Goal: Information Seeking & Learning: Learn about a topic

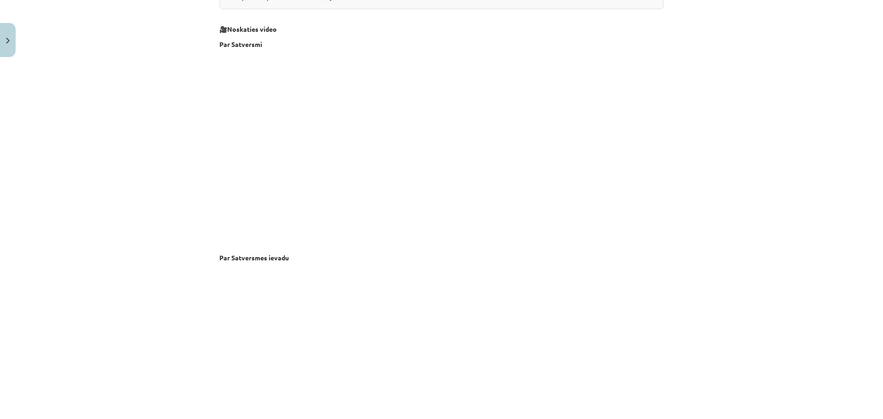
scroll to position [1838, 0]
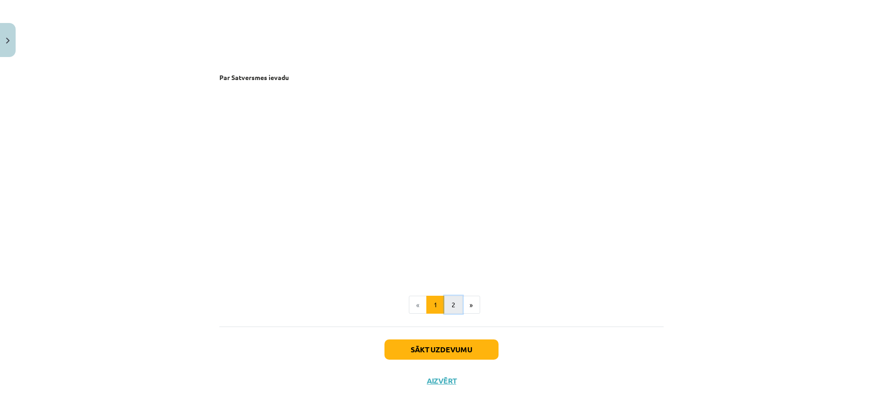
click at [444, 300] on button "2" at bounding box center [453, 305] width 18 height 18
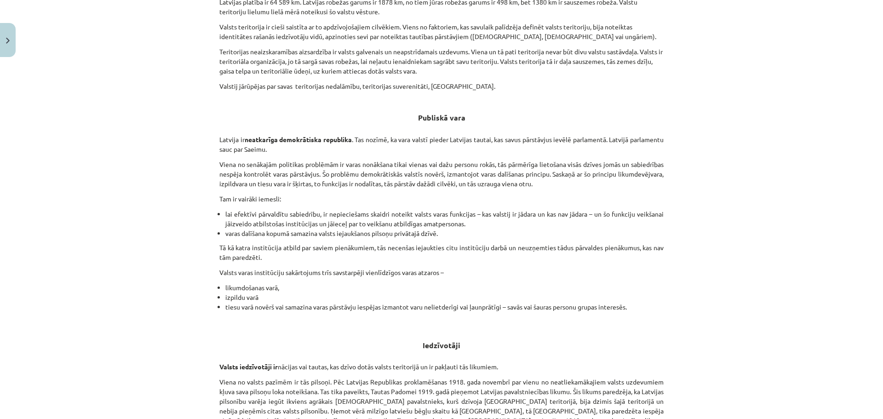
scroll to position [399, 0]
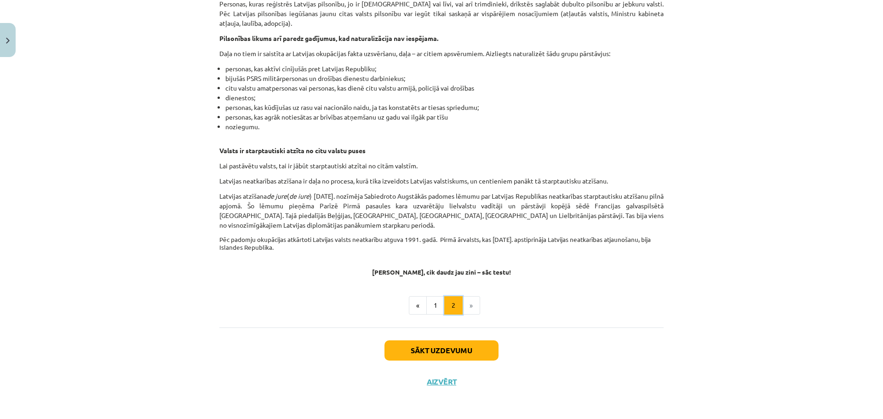
click at [444, 307] on button "2" at bounding box center [453, 305] width 18 height 18
click at [435, 296] on button "1" at bounding box center [435, 305] width 18 height 18
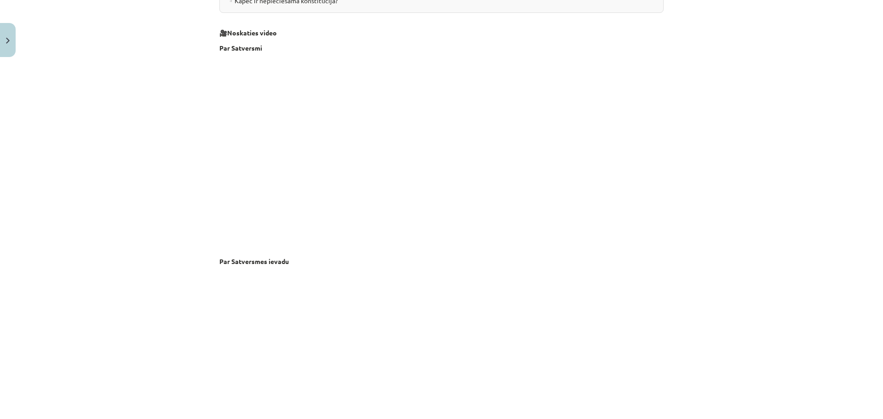
scroll to position [1838, 0]
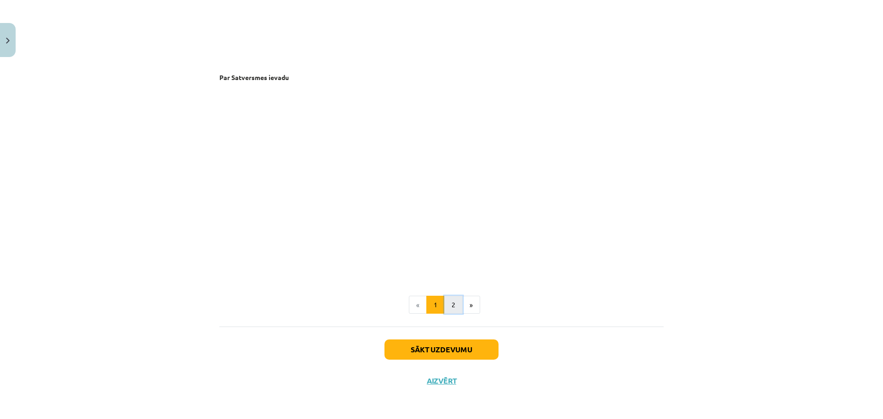
click at [453, 310] on button "2" at bounding box center [453, 305] width 18 height 18
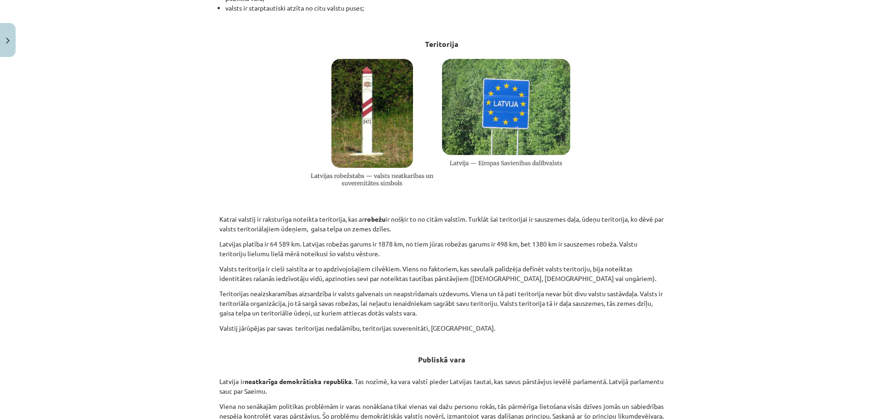
scroll to position [0, 0]
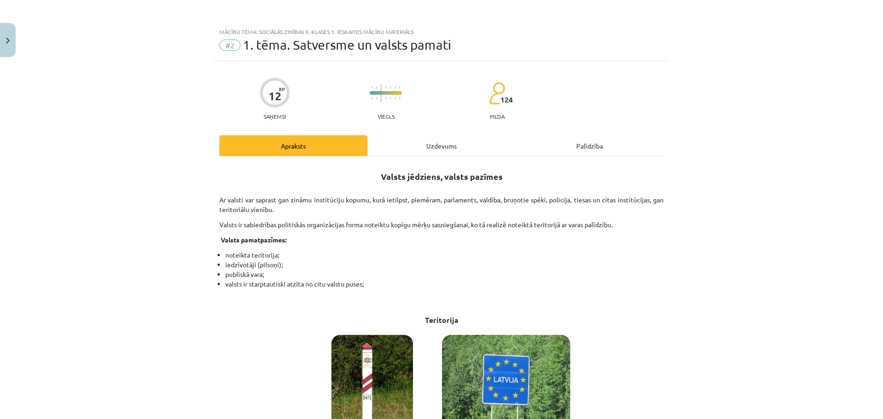
click at [424, 152] on div "Uzdevums" at bounding box center [442, 145] width 148 height 21
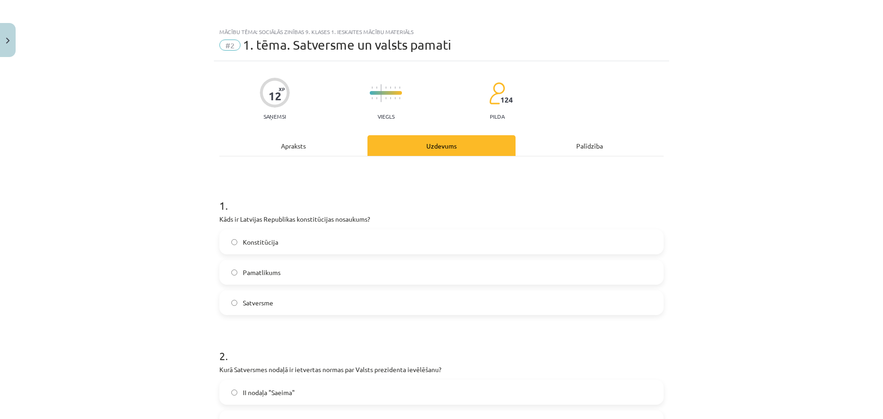
scroll to position [23, 0]
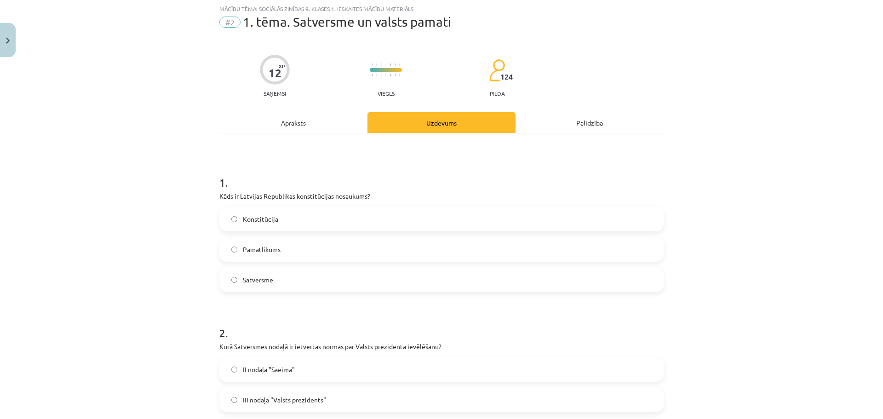
click at [269, 130] on div "Apraksts" at bounding box center [293, 122] width 148 height 21
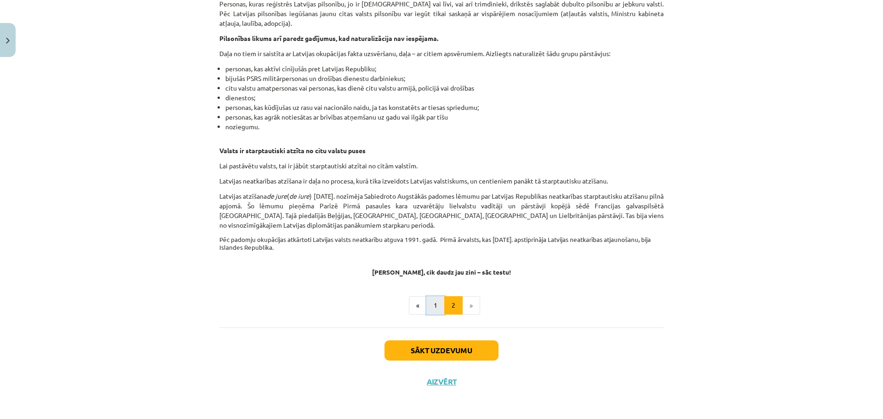
click at [434, 309] on button "1" at bounding box center [435, 305] width 18 height 18
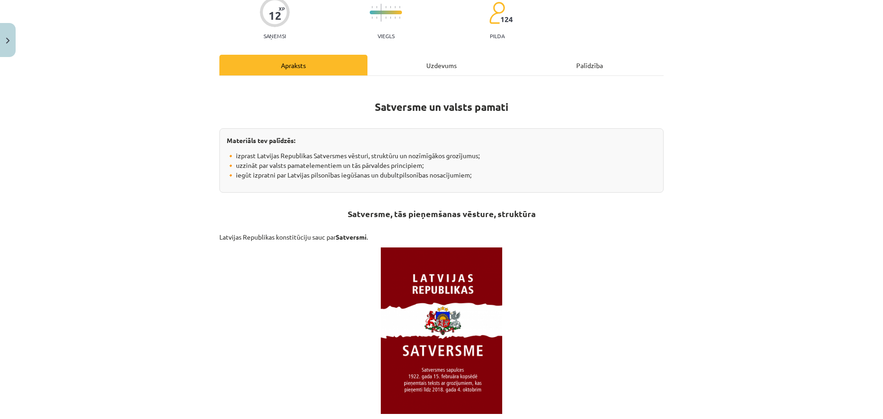
scroll to position [0, 0]
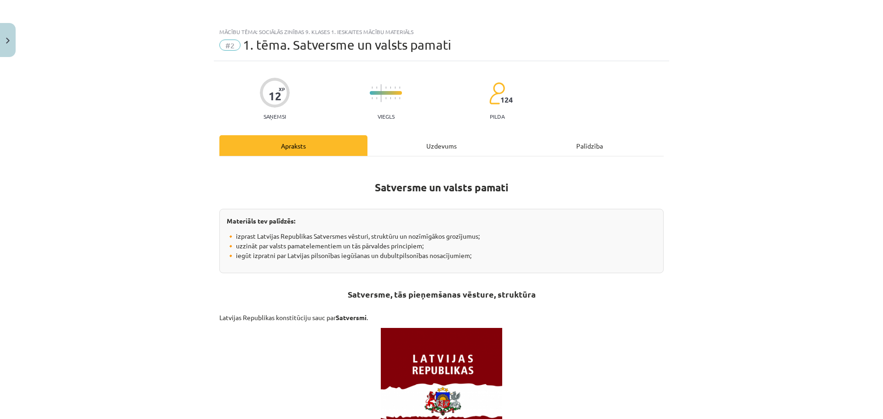
click at [402, 143] on div "Uzdevums" at bounding box center [442, 145] width 148 height 21
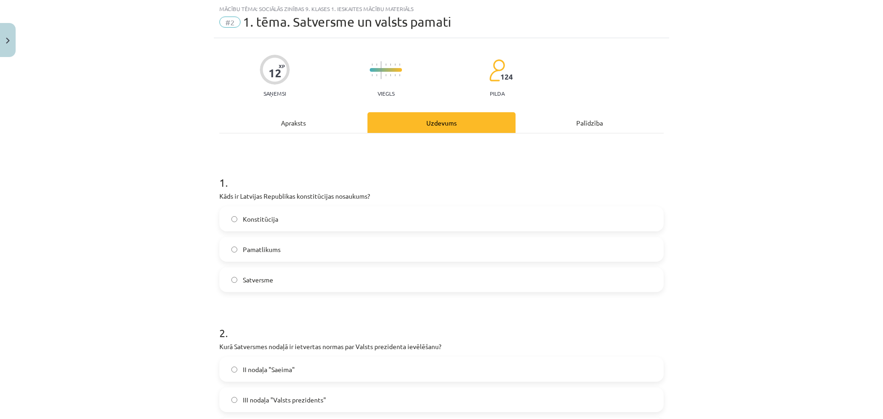
click at [282, 277] on label "Satversme" at bounding box center [441, 279] width 443 height 23
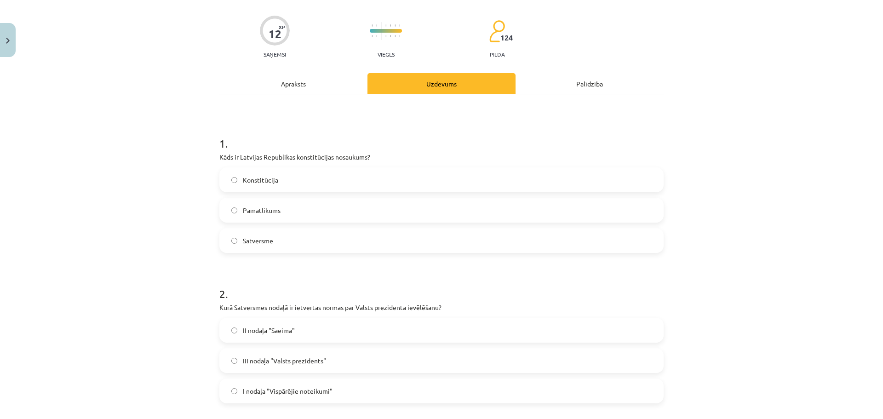
scroll to position [115, 0]
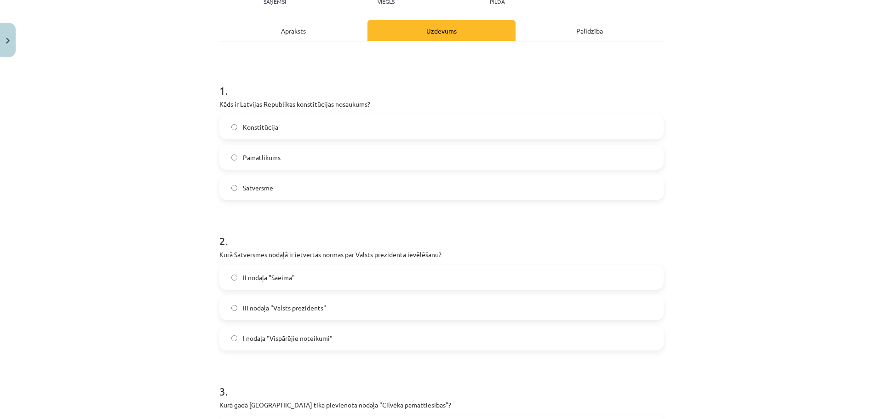
click at [338, 281] on label "II nodaļa "Saeima"" at bounding box center [441, 277] width 443 height 23
click at [290, 31] on div "Apraksts" at bounding box center [293, 30] width 148 height 21
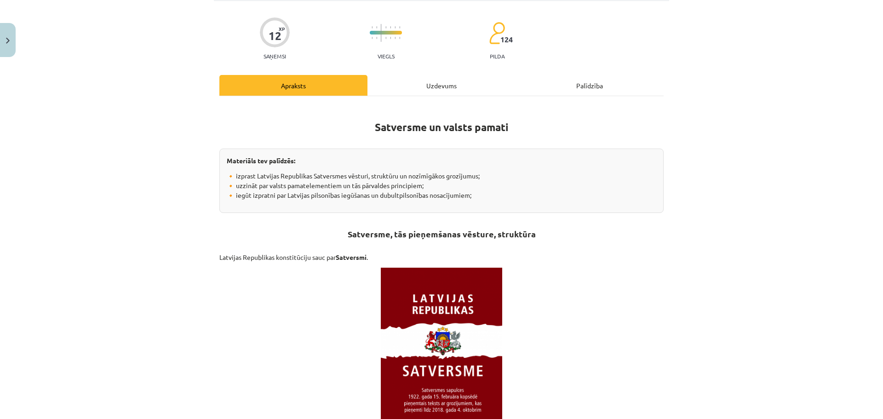
scroll to position [0, 0]
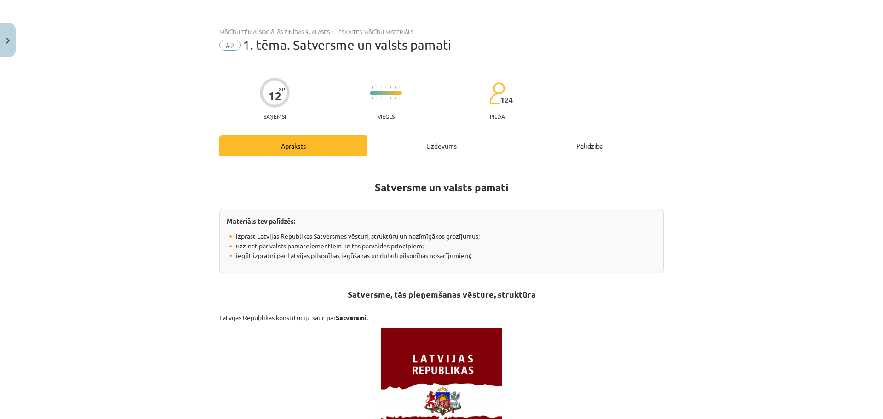
click at [408, 151] on div "Uzdevums" at bounding box center [442, 145] width 148 height 21
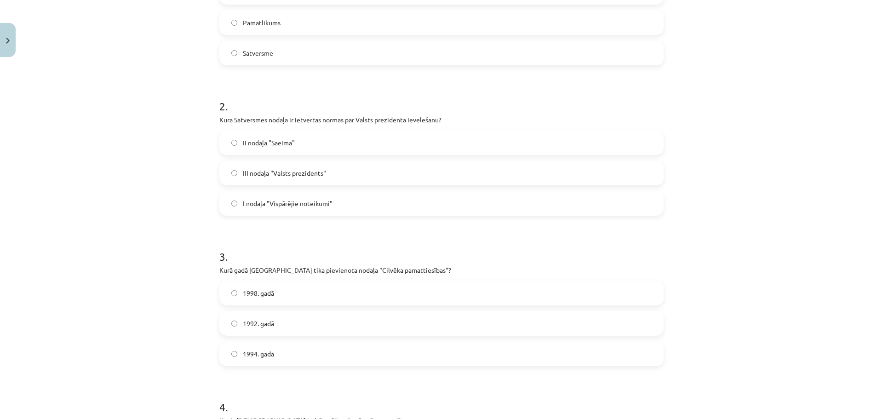
scroll to position [253, 0]
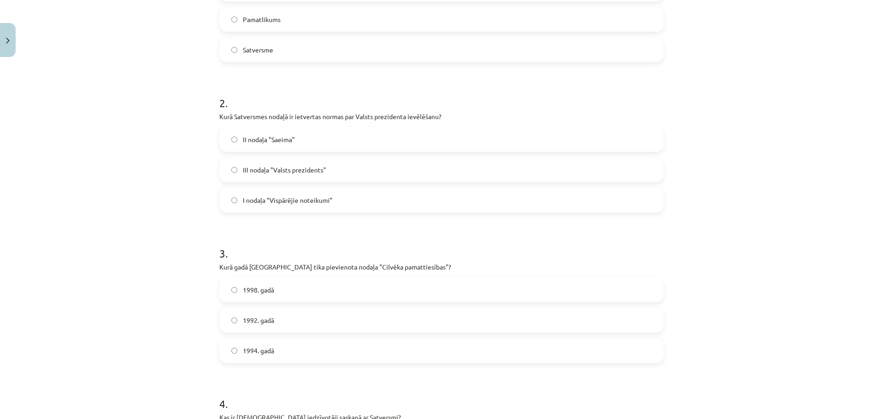
click at [278, 170] on span "III nodaļa "Valsts prezidents"" at bounding box center [284, 170] width 83 height 10
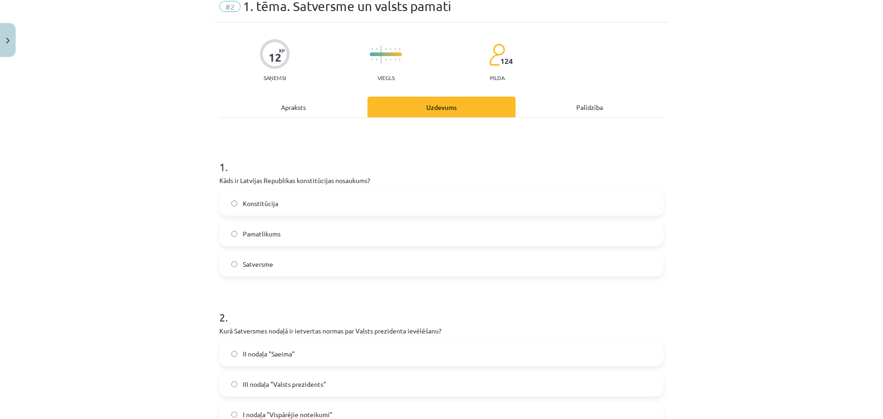
scroll to position [0, 0]
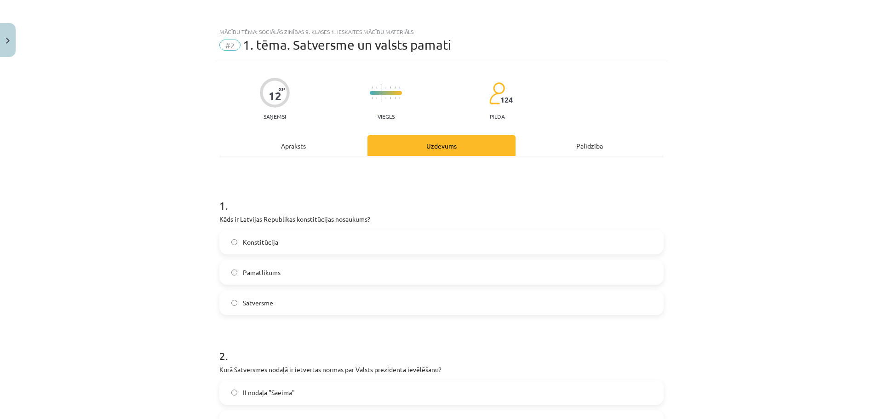
click at [329, 138] on div "Apraksts" at bounding box center [293, 145] width 148 height 21
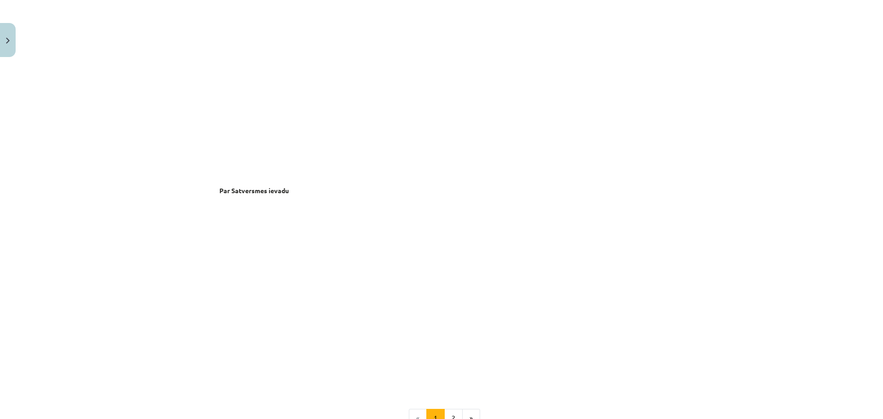
scroll to position [1838, 0]
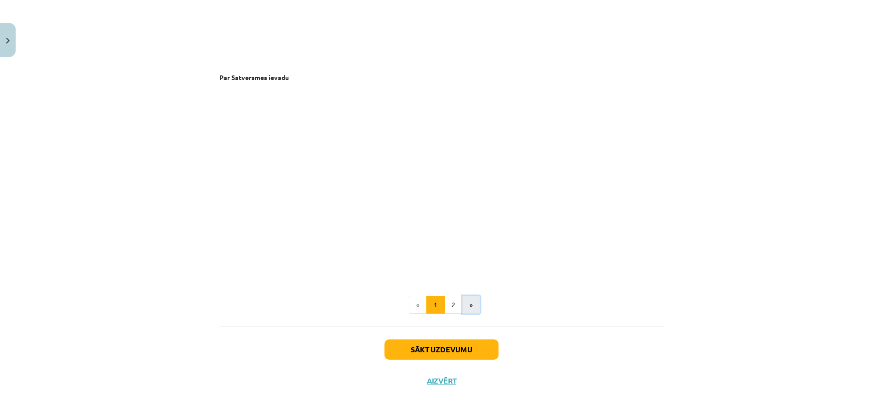
click at [462, 306] on button "»" at bounding box center [471, 305] width 18 height 18
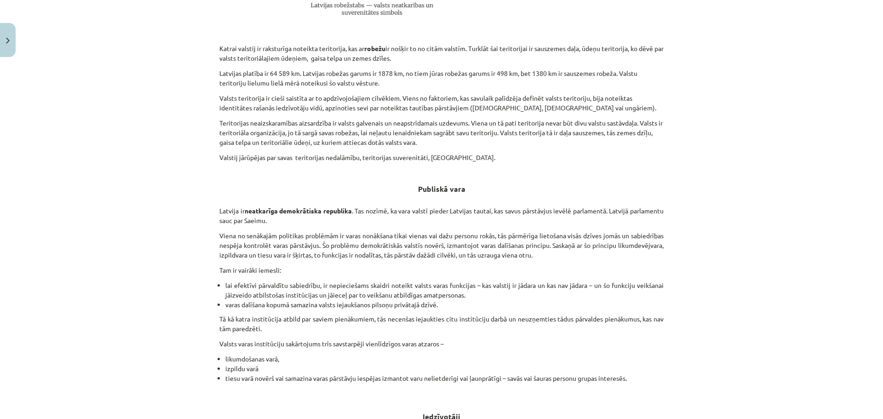
scroll to position [125, 0]
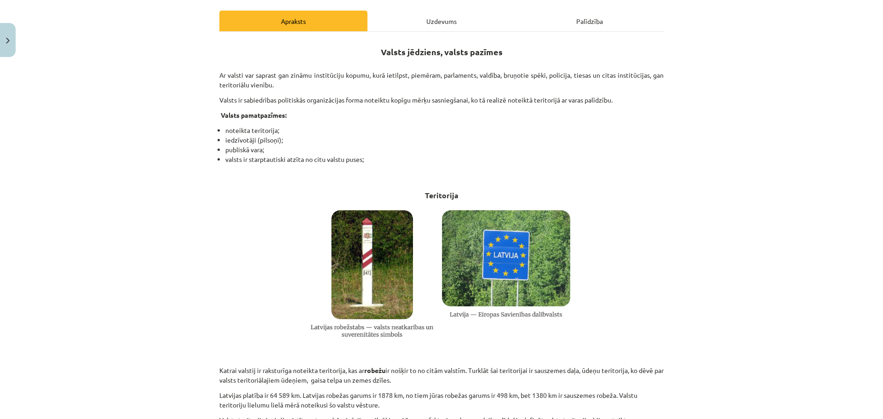
click at [397, 21] on div "Uzdevums" at bounding box center [442, 21] width 148 height 21
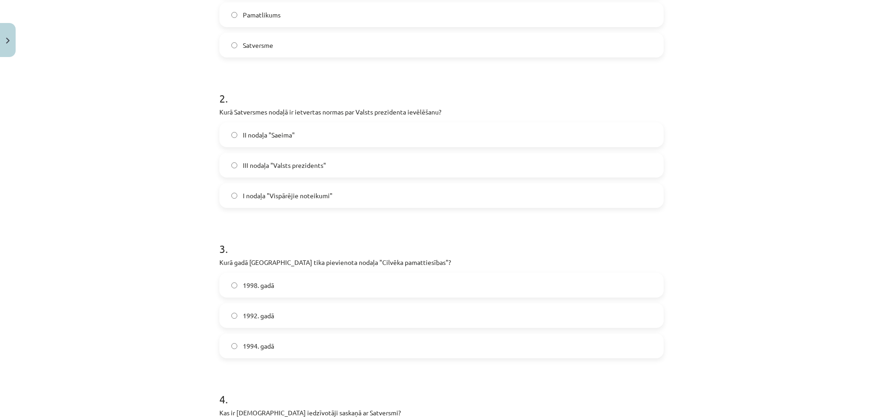
scroll to position [442, 0]
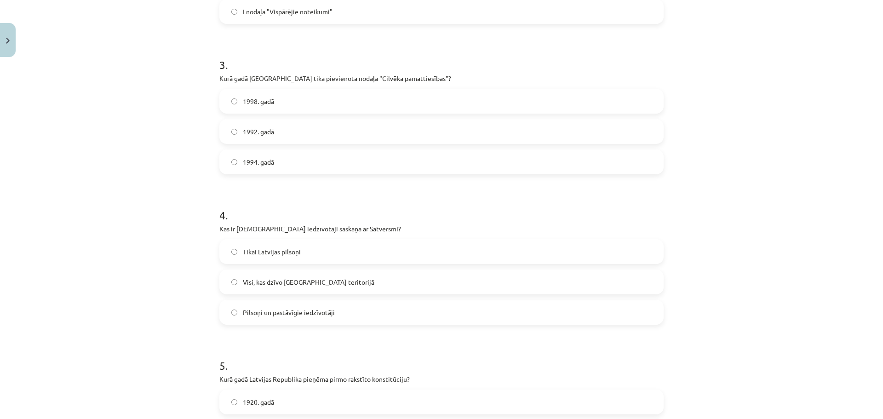
click at [246, 127] on span "1992. gadā" at bounding box center [258, 132] width 31 height 10
click at [298, 288] on label "Visi, kas dzīvo [GEOGRAPHIC_DATA] teritorijā" at bounding box center [441, 282] width 443 height 23
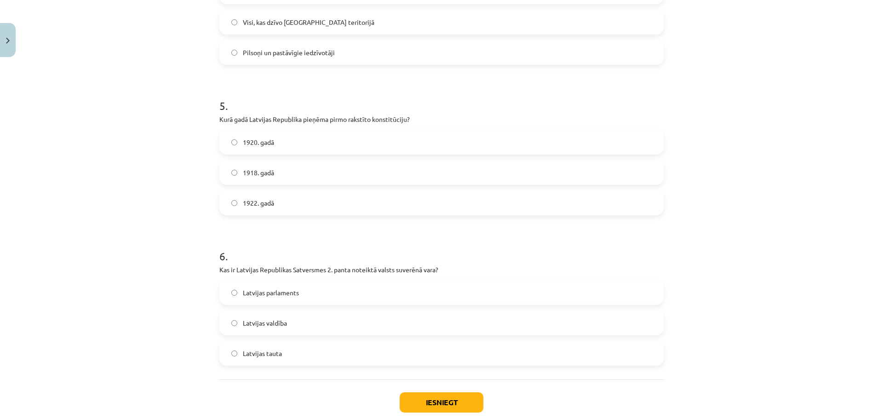
scroll to position [718, 0]
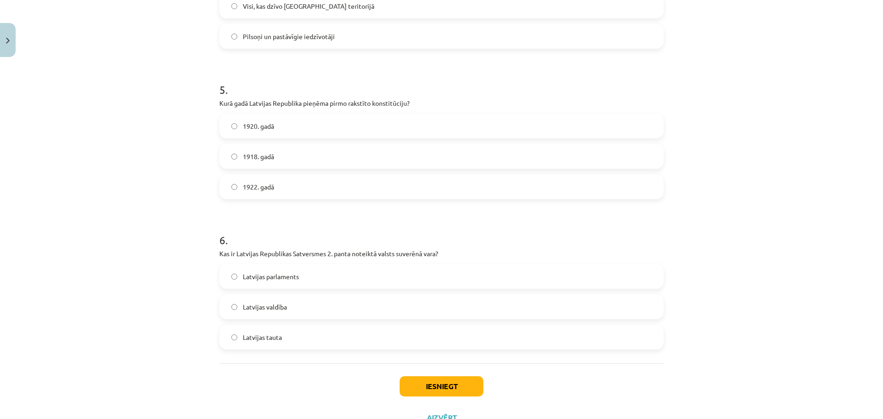
click at [280, 153] on label "1918. gadā" at bounding box center [441, 156] width 443 height 23
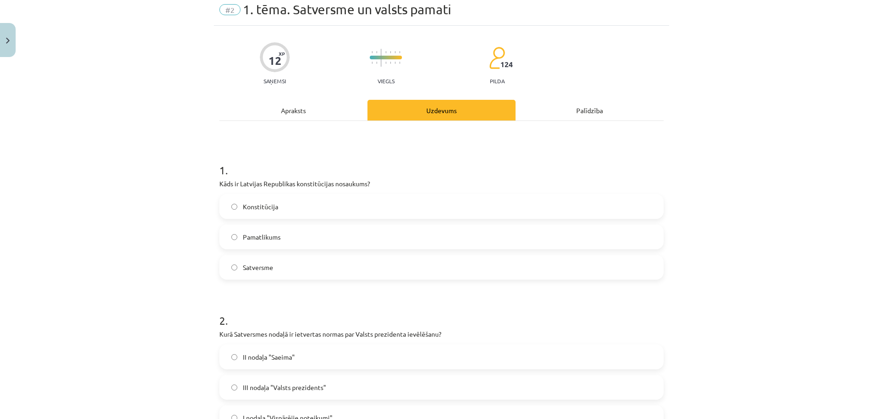
scroll to position [0, 0]
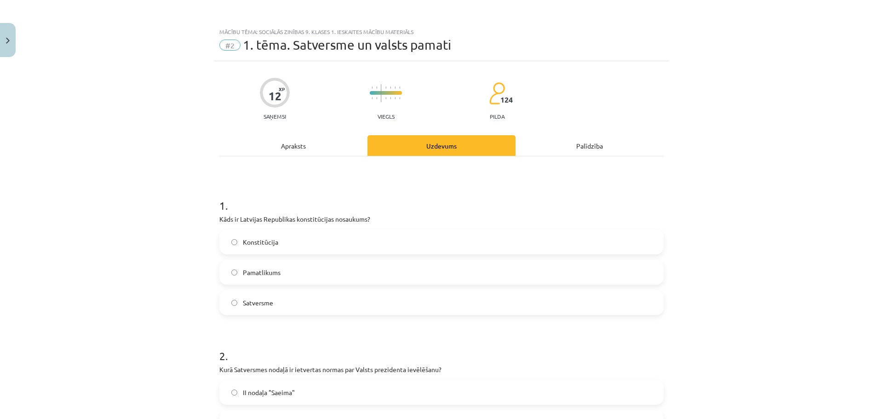
click at [282, 152] on div "Apraksts" at bounding box center [293, 145] width 148 height 21
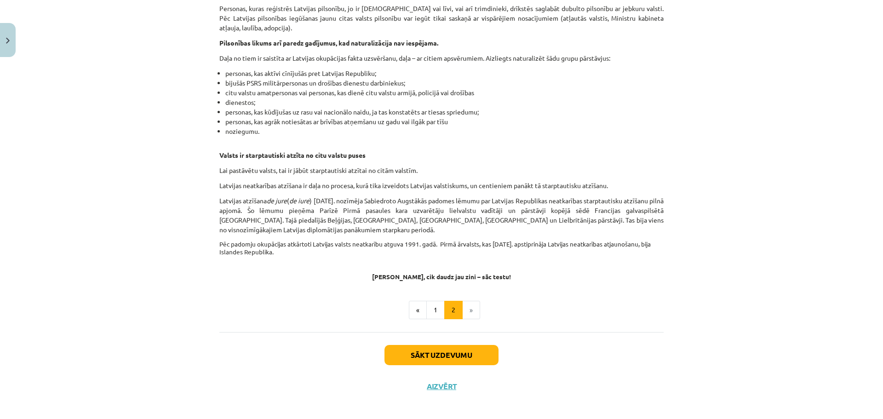
scroll to position [1362, 0]
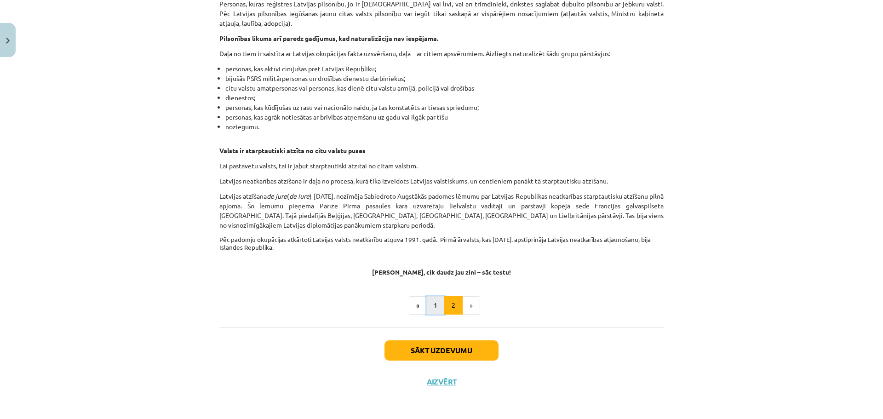
click at [427, 298] on button "1" at bounding box center [435, 305] width 18 height 18
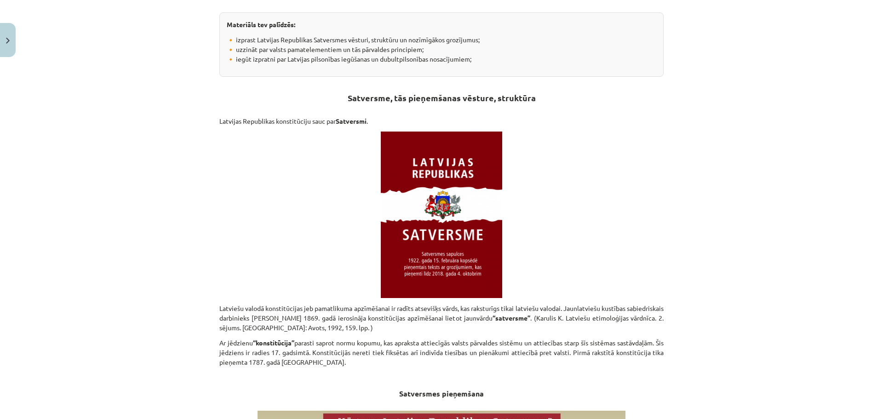
scroll to position [0, 0]
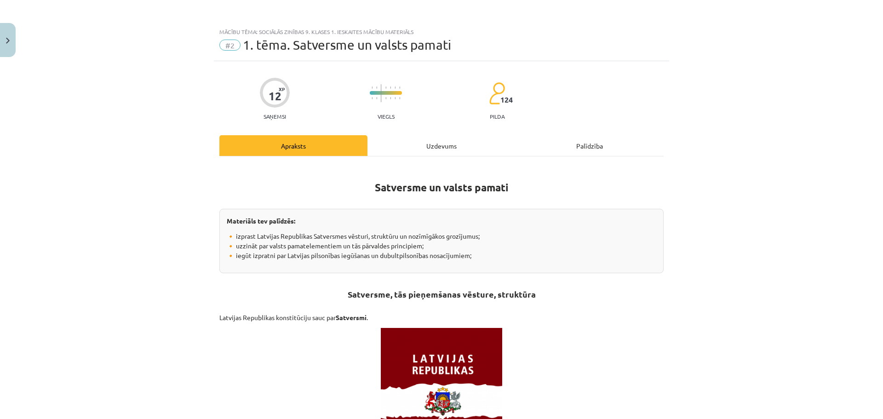
click at [415, 148] on div "Uzdevums" at bounding box center [442, 145] width 148 height 21
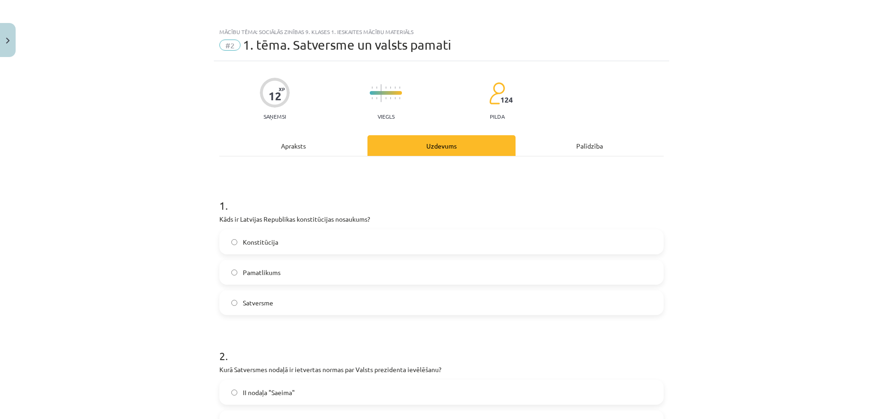
click at [295, 140] on div "Apraksts" at bounding box center [293, 145] width 148 height 21
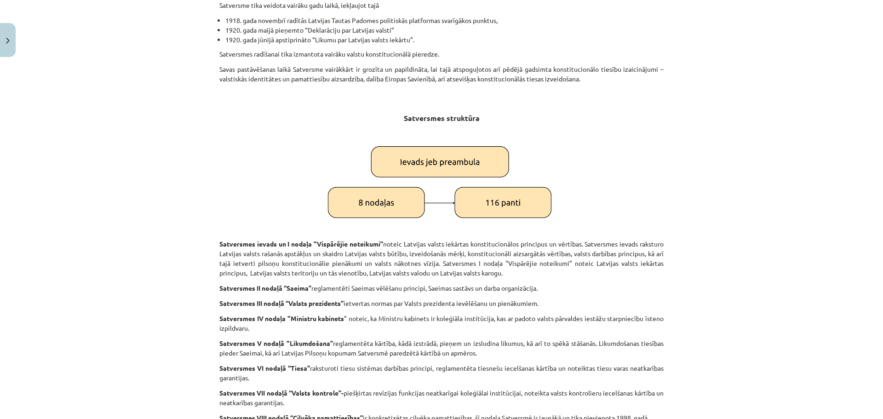
scroll to position [1035, 0]
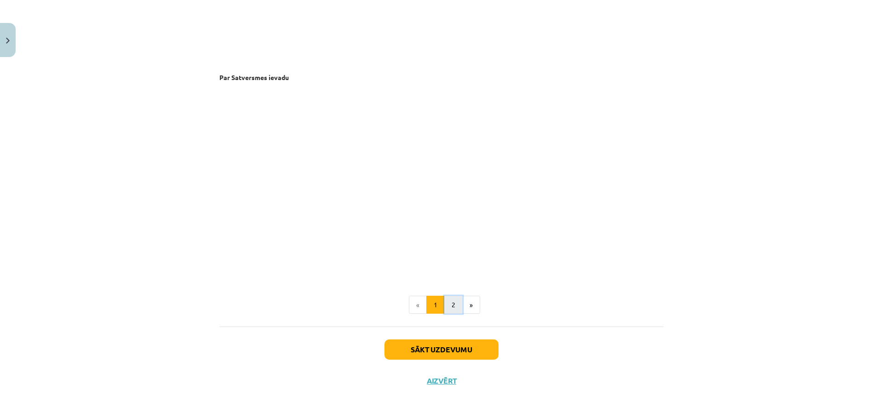
click at [448, 304] on button "2" at bounding box center [453, 305] width 18 height 18
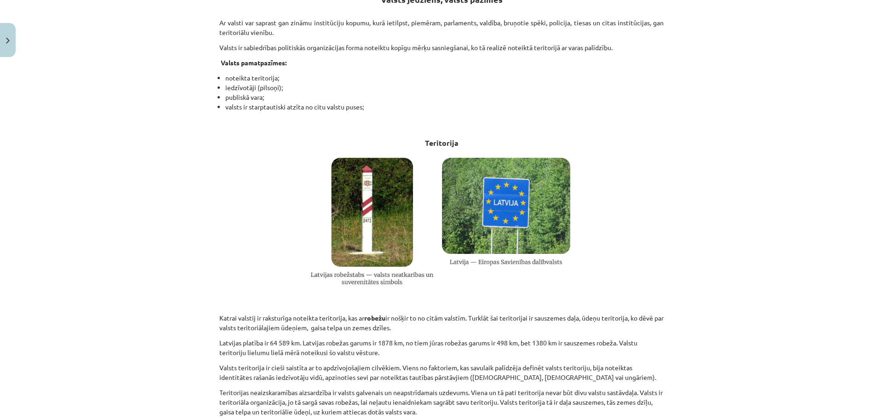
scroll to position [258, 0]
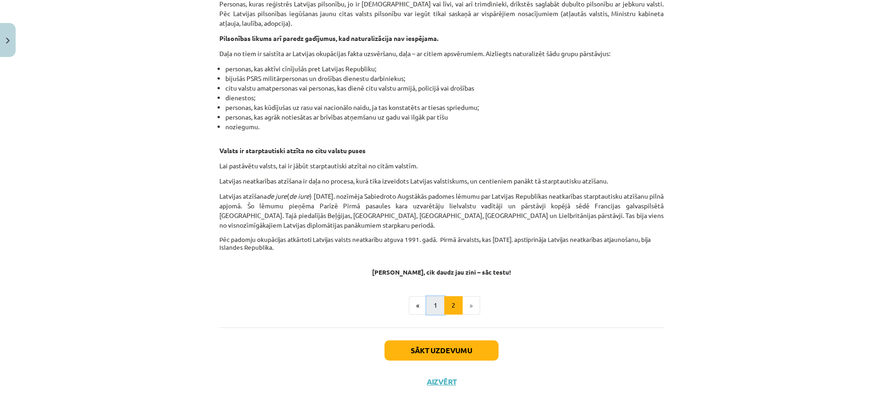
click at [430, 303] on button "1" at bounding box center [435, 305] width 18 height 18
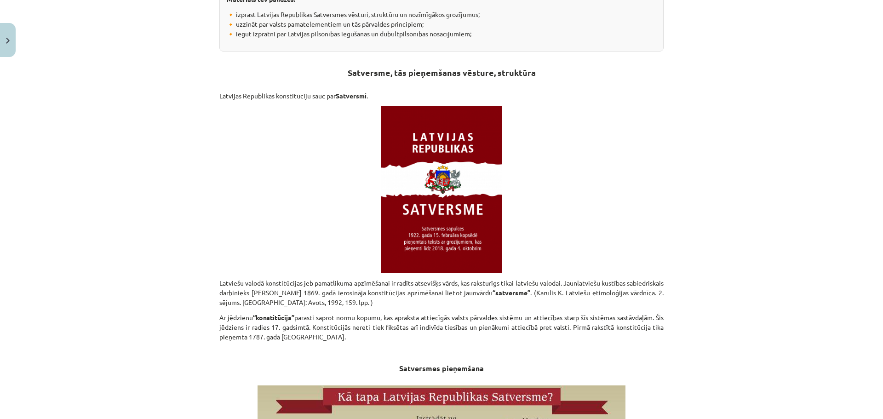
scroll to position [0, 0]
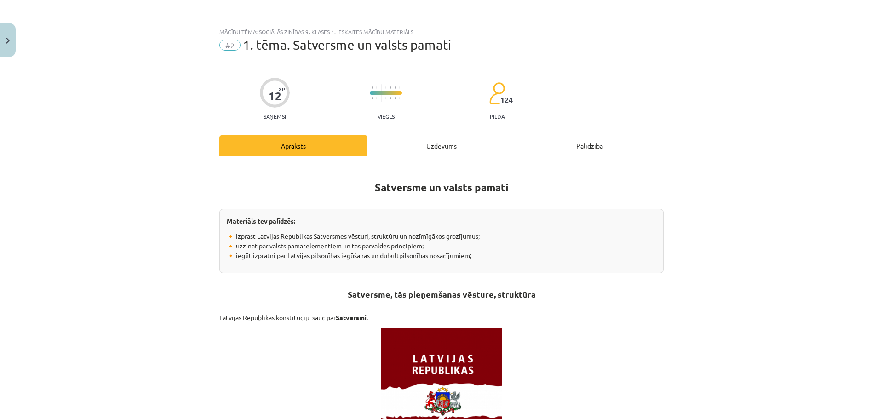
click at [380, 149] on div "Uzdevums" at bounding box center [442, 145] width 148 height 21
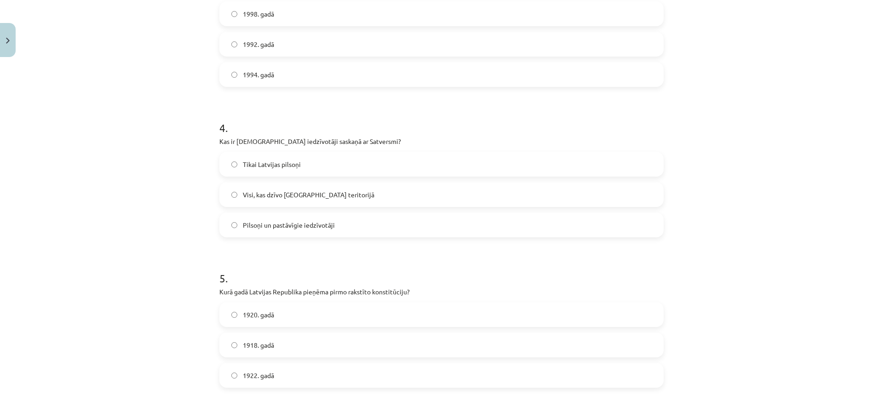
scroll to position [755, 0]
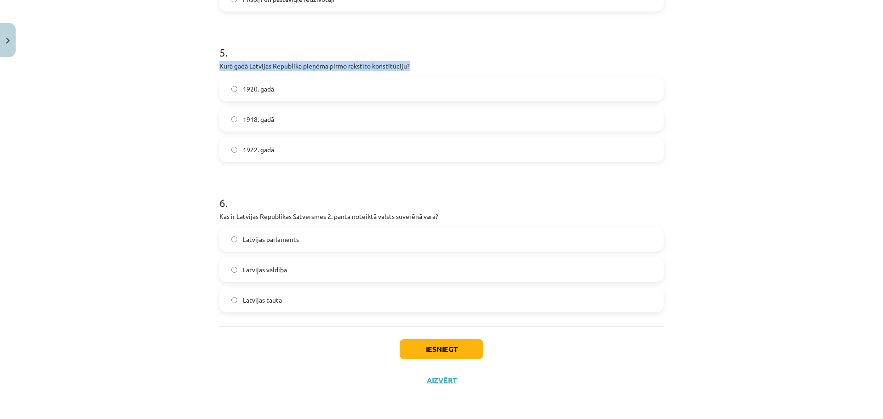
drag, startPoint x: 215, startPoint y: 64, endPoint x: 412, endPoint y: 64, distance: 196.4
copy p "Kurā gadā Latvijas Republika pieņēma pirmo rakstīto konstitūciju?"
click at [268, 151] on span "1922. gadā" at bounding box center [258, 150] width 31 height 10
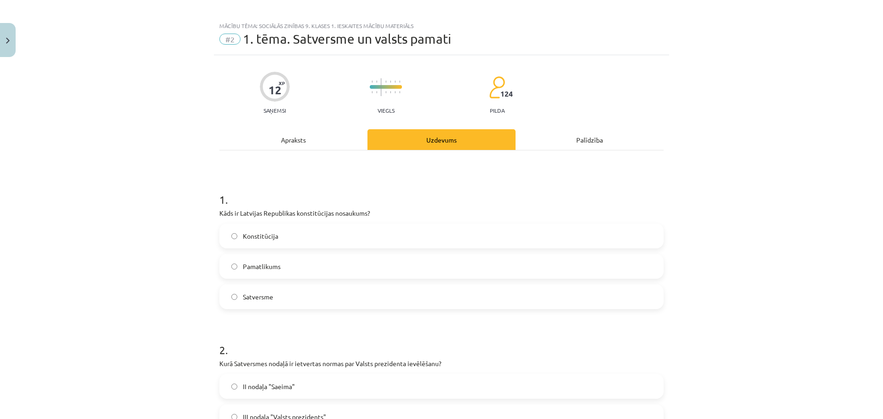
scroll to position [0, 0]
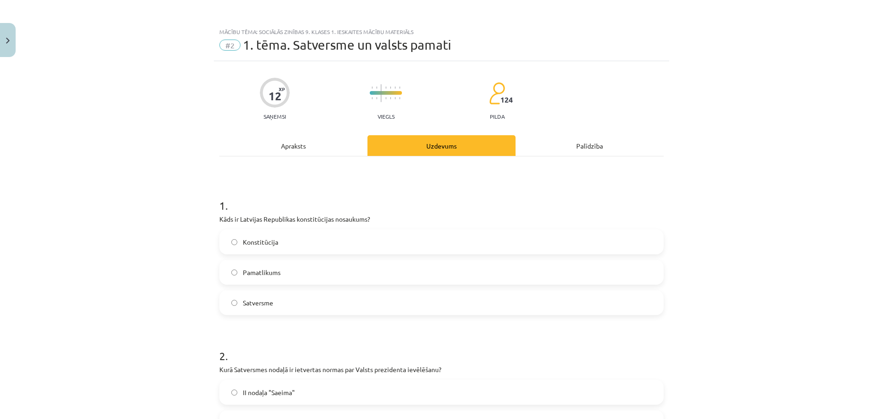
click at [291, 142] on div "Apraksts" at bounding box center [293, 145] width 148 height 21
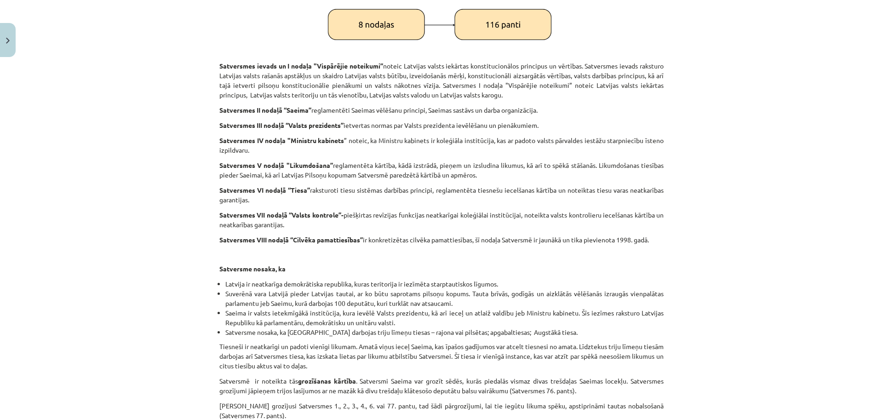
scroll to position [1219, 0]
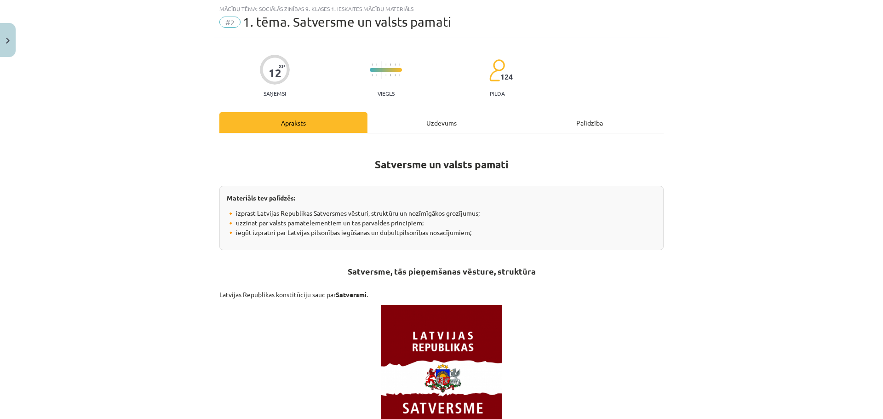
click at [397, 113] on div "Uzdevums" at bounding box center [442, 122] width 148 height 21
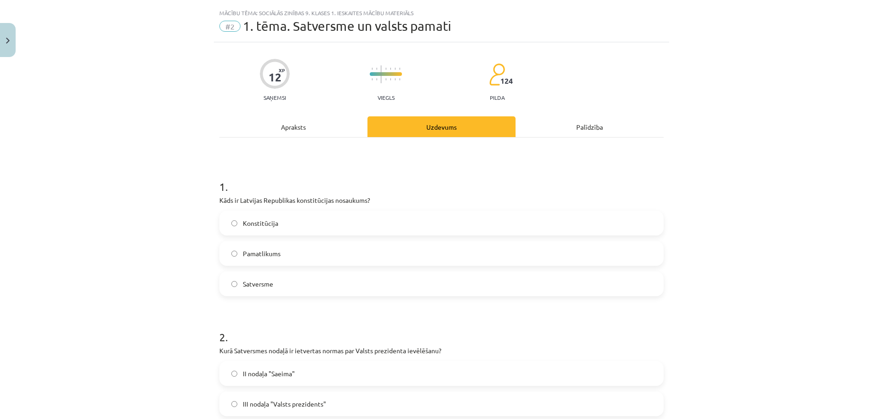
scroll to position [0, 0]
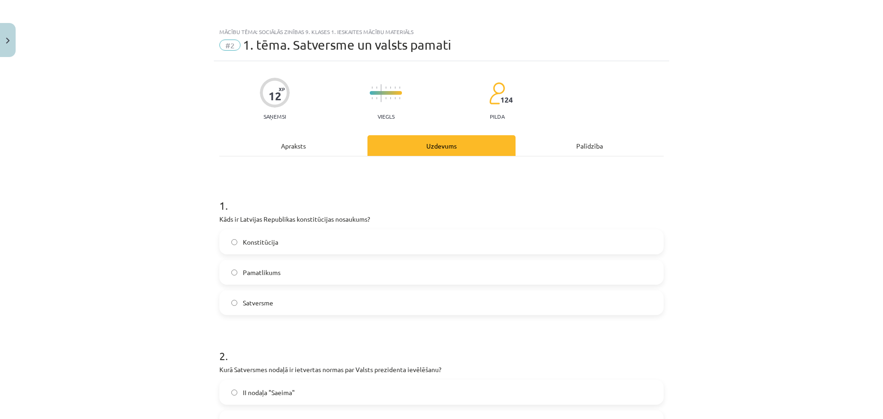
click at [288, 151] on div "Apraksts" at bounding box center [293, 145] width 148 height 21
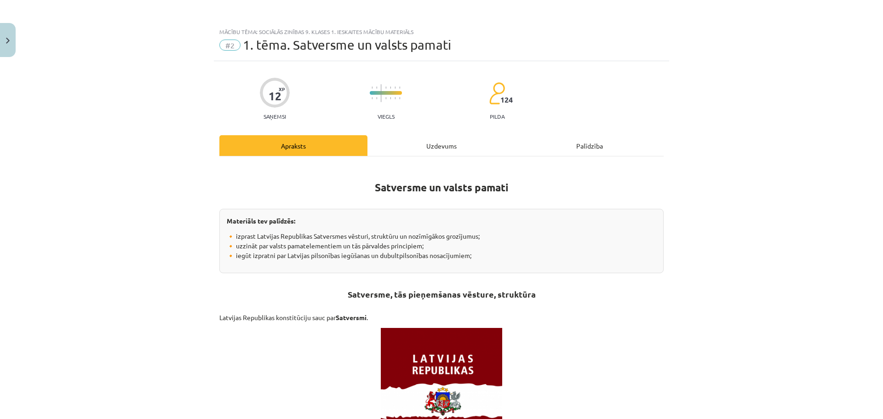
click at [431, 154] on div "Uzdevums" at bounding box center [442, 145] width 148 height 21
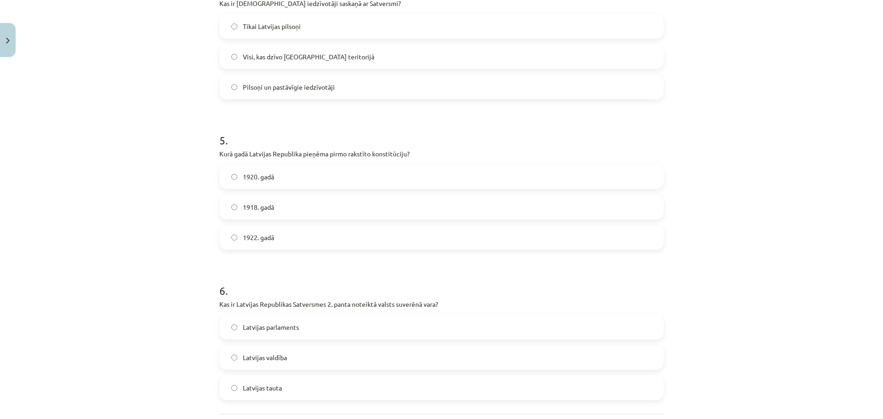
scroll to position [755, 0]
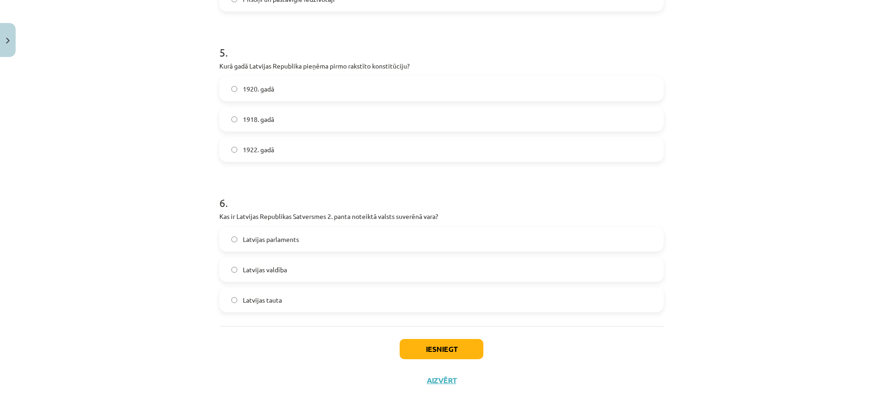
click at [275, 303] on span "Latvijas tauta" at bounding box center [262, 300] width 39 height 10
click at [442, 346] on button "Iesniegt" at bounding box center [442, 349] width 84 height 20
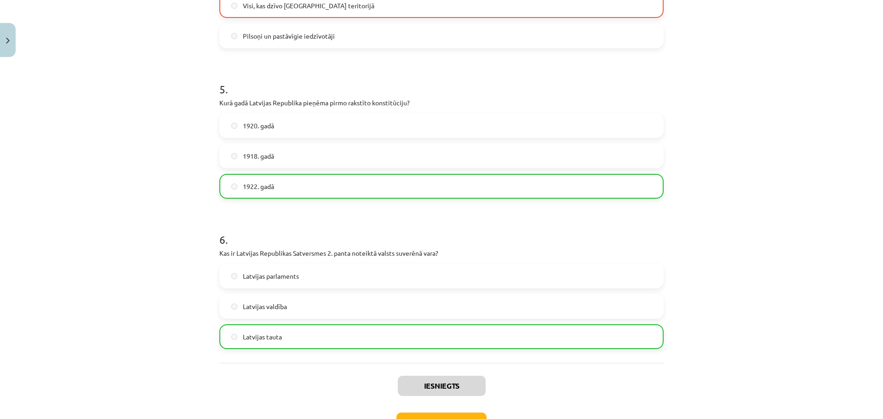
scroll to position [784, 0]
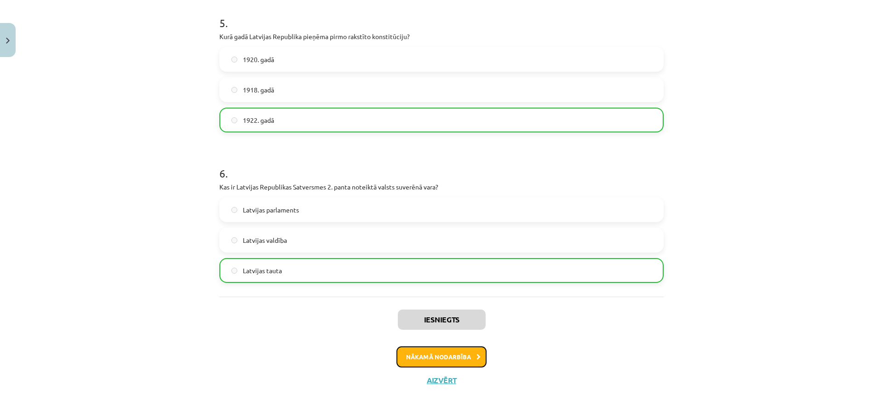
click at [427, 365] on button "Nākamā nodarbība" at bounding box center [442, 356] width 90 height 21
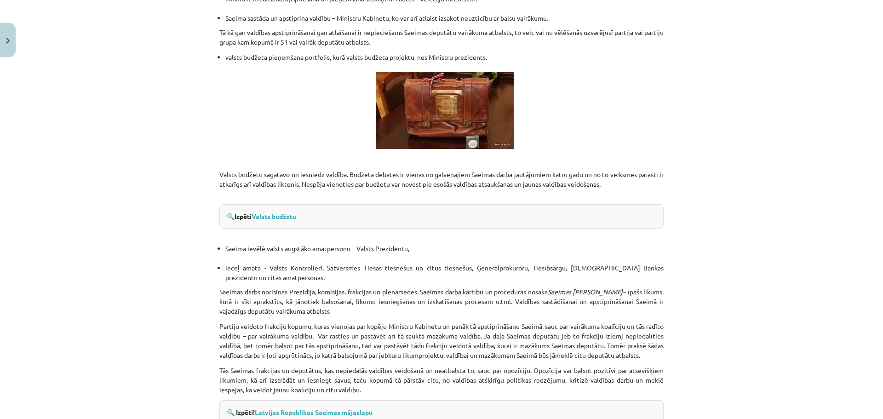
scroll to position [1202, 0]
